Goal: Transaction & Acquisition: Purchase product/service

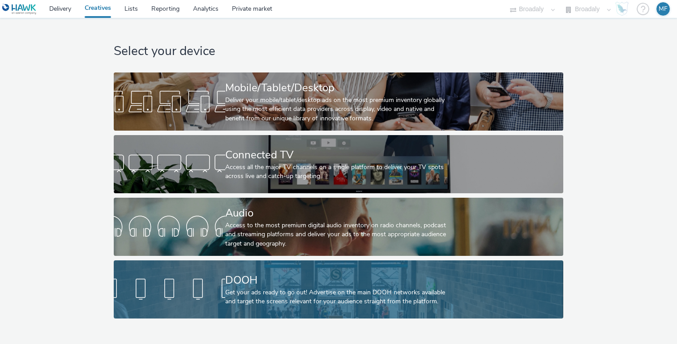
click at [268, 303] on div "Get your ads ready to go out! Advertise on the main DOOH networks available and…" at bounding box center [336, 297] width 223 height 18
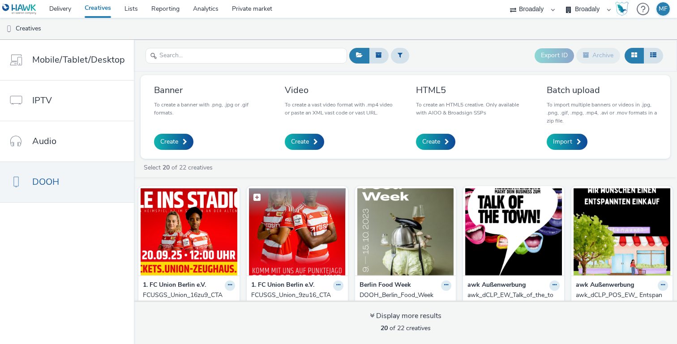
click at [304, 233] on img at bounding box center [297, 231] width 97 height 87
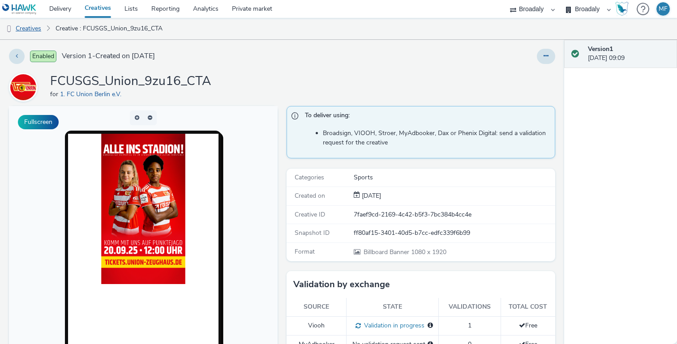
click at [36, 28] on link "Creatives" at bounding box center [23, 28] width 46 height 21
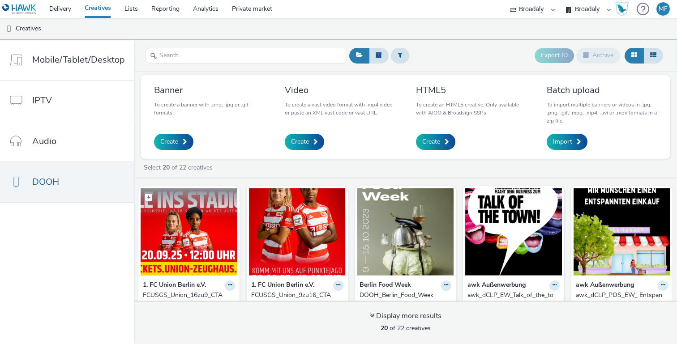
click at [218, 250] on img at bounding box center [189, 231] width 97 height 87
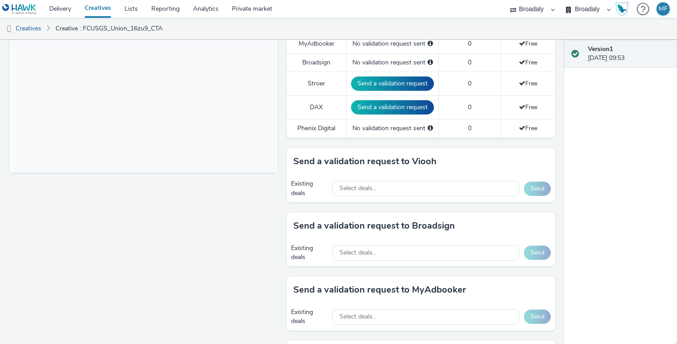
scroll to position [413, 0]
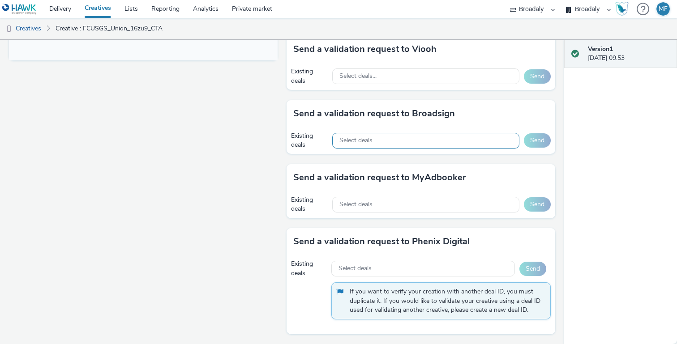
click at [370, 144] on span "Select deals..." at bounding box center [357, 141] width 37 height 8
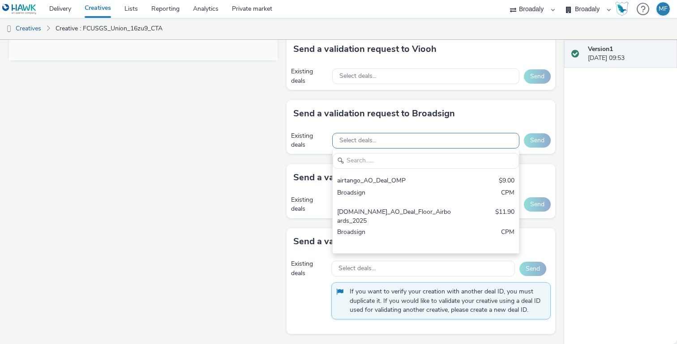
scroll to position [0, 0]
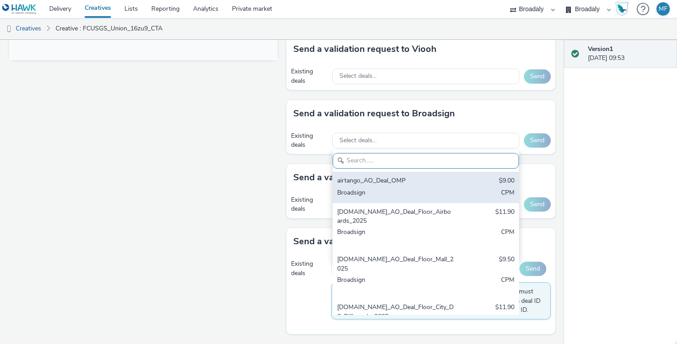
click at [381, 184] on div "airtango_AO_Deal_OMP" at bounding box center [395, 181] width 117 height 10
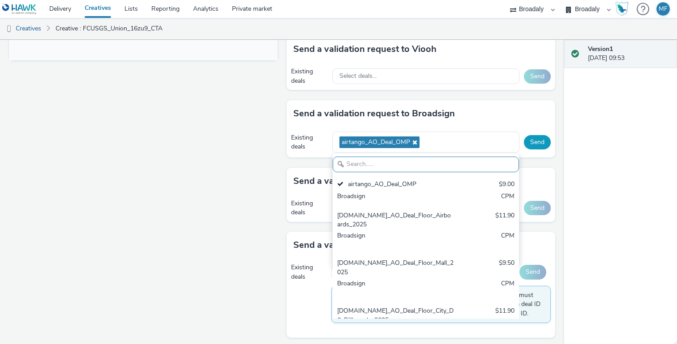
click at [538, 138] on button "Send" at bounding box center [537, 142] width 27 height 14
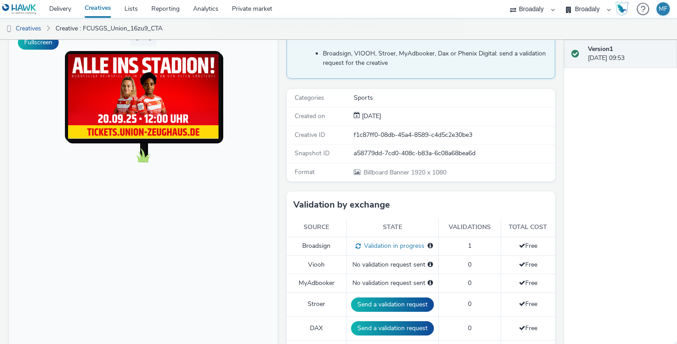
scroll to position [71, 0]
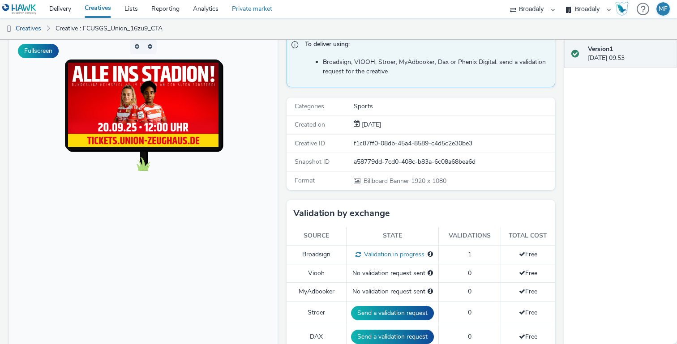
click at [244, 9] on link "Private market" at bounding box center [252, 9] width 54 height 18
